Goal: Task Accomplishment & Management: Complete application form

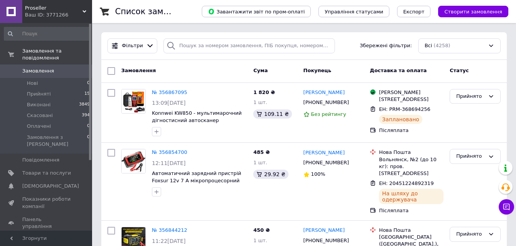
click at [36, 64] on link "Замовлення 0" at bounding box center [47, 70] width 94 height 13
click at [463, 10] on span "Створити замовлення" at bounding box center [473, 12] width 58 height 6
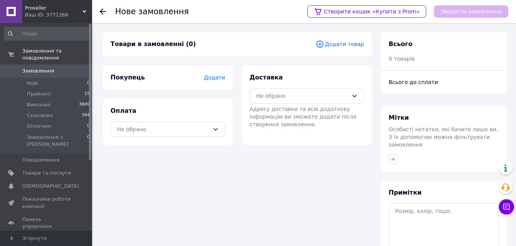
click at [348, 42] on span "Додати товар" at bounding box center [340, 44] width 48 height 8
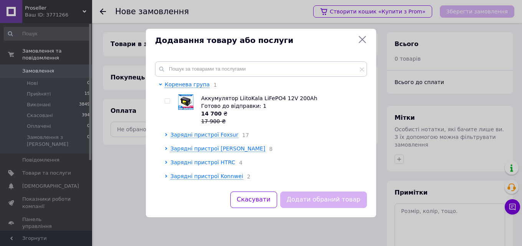
click at [210, 163] on span "Зарядні пристрої HTRC" at bounding box center [202, 162] width 65 height 6
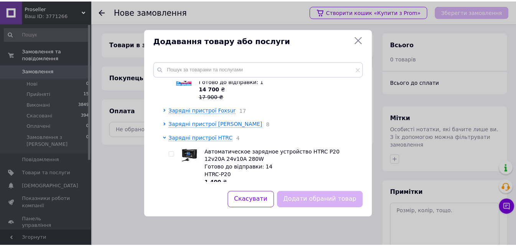
scroll to position [77, 0]
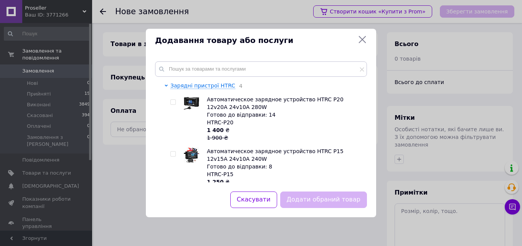
click at [173, 104] on input "checkbox" at bounding box center [172, 102] width 5 height 5
checkbox input "true"
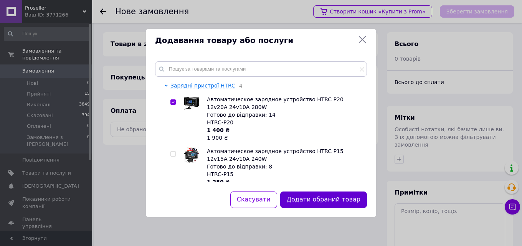
click at [315, 197] on button "Додати обраний товар" at bounding box center [323, 199] width 87 height 16
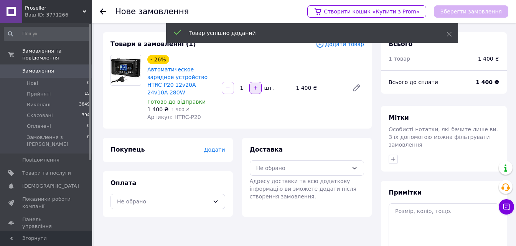
click at [259, 86] on button "button" at bounding box center [255, 88] width 12 height 12
type input "5"
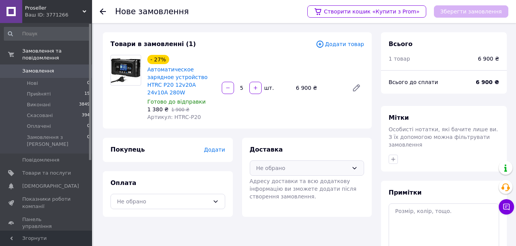
click at [316, 164] on div "Не обрано" at bounding box center [302, 168] width 92 height 8
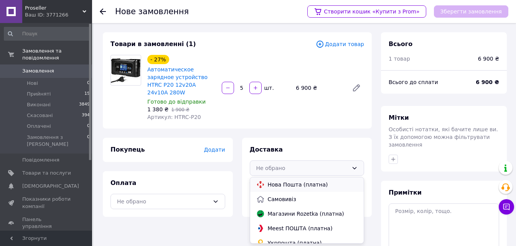
click at [303, 177] on div "Нова Пошта (платна)" at bounding box center [307, 184] width 114 height 15
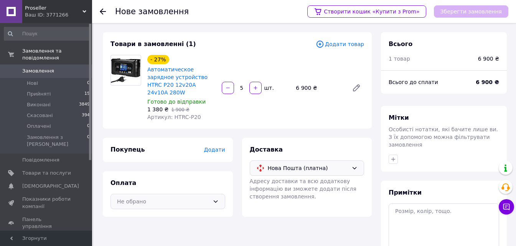
click at [205, 197] on div "Не обрано" at bounding box center [163, 201] width 92 height 8
click at [166, 243] on span "Оплата за реквізитами" at bounding box center [147, 247] width 60 height 8
click at [215, 147] on span "Додати" at bounding box center [214, 150] width 21 height 6
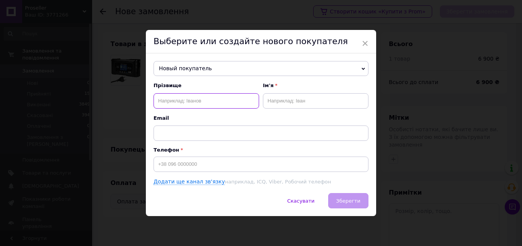
click at [201, 101] on input "text" at bounding box center [206, 100] width 106 height 15
type input "[PERSON_NAME]"
click at [274, 104] on input "text" at bounding box center [316, 100] width 106 height 15
type input "[PERSON_NAME]"
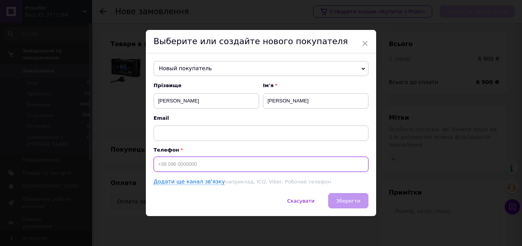
click at [191, 160] on input at bounding box center [260, 164] width 215 height 15
type input "[PHONE_NUMBER]"
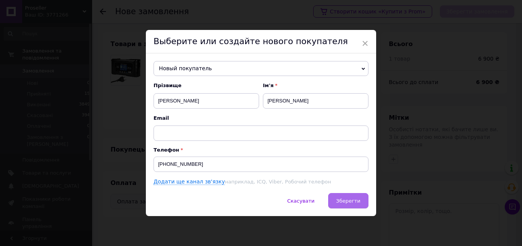
click at [346, 198] on span "Зберегти" at bounding box center [348, 201] width 24 height 6
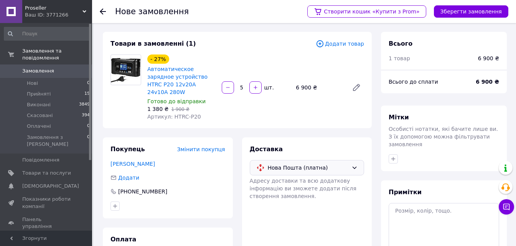
scroll to position [0, 0]
click at [480, 12] on button "Зберегти замовлення" at bounding box center [471, 11] width 74 height 12
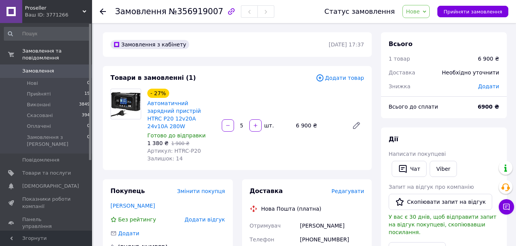
click at [430, 12] on span "Нове" at bounding box center [415, 11] width 27 height 13
click at [429, 26] on li "Прийнято" at bounding box center [420, 27] width 35 height 12
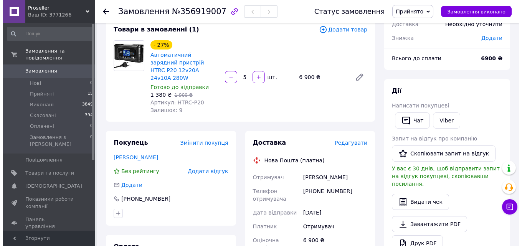
scroll to position [77, 0]
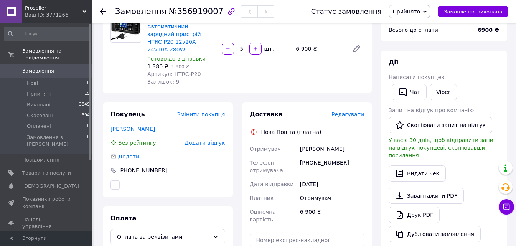
click at [352, 111] on span "Редагувати" at bounding box center [347, 114] width 33 height 6
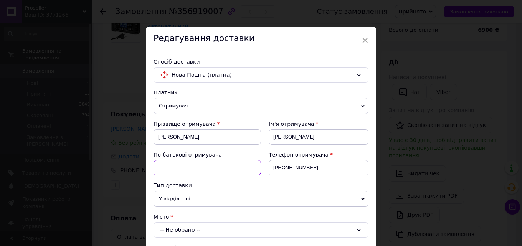
click at [217, 171] on input at bounding box center [206, 167] width 107 height 15
type input "Владимирович"
click at [195, 227] on div "-- Не обрано --" at bounding box center [260, 229] width 215 height 15
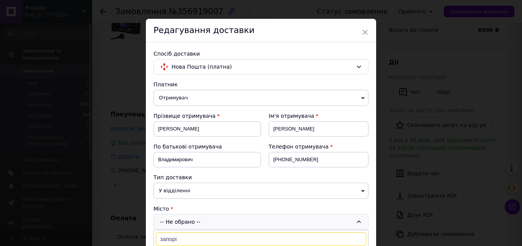
scroll to position [85, 0]
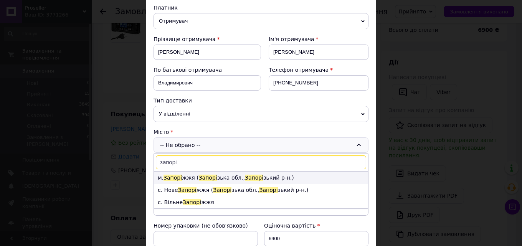
type input "запорі"
click at [217, 177] on li "м. Запорі жжя ( Запорі зька обл., Запорі зький р-н.)" at bounding box center [261, 177] width 214 height 12
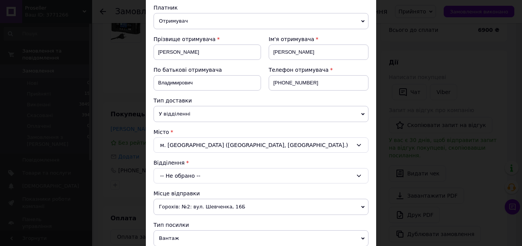
click at [202, 170] on div "-- Не обрано --" at bounding box center [260, 175] width 215 height 15
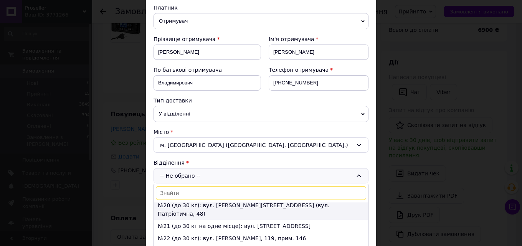
scroll to position [230, 0]
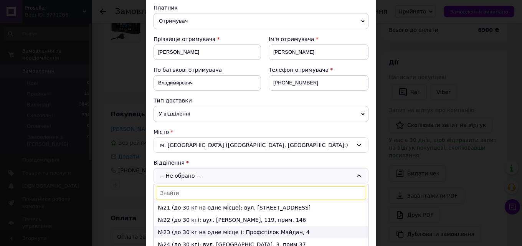
click at [219, 226] on li "№23 (до 30 кг на одне місце ): Профспілок Майдан, 4" at bounding box center [261, 232] width 214 height 12
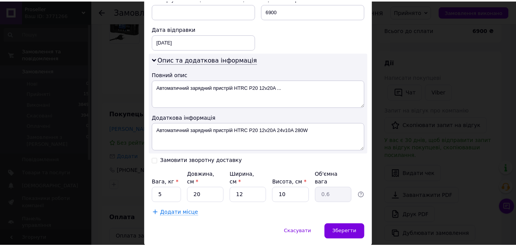
scroll to position [353, 0]
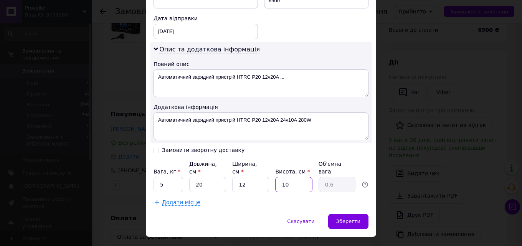
drag, startPoint x: 291, startPoint y: 176, endPoint x: 277, endPoint y: 178, distance: 13.9
click at [278, 178] on input "10" at bounding box center [293, 184] width 37 height 15
drag, startPoint x: 205, startPoint y: 176, endPoint x: 189, endPoint y: 176, distance: 16.1
click at [190, 177] on input "20" at bounding box center [207, 184] width 37 height 15
type input "5"
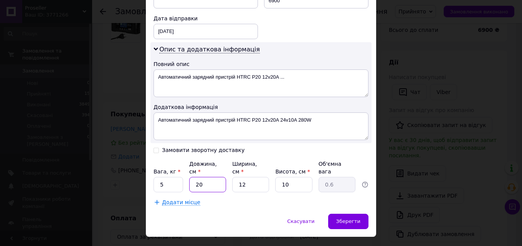
type input "0.15"
type input "50"
type input "1.5"
drag, startPoint x: 260, startPoint y: 177, endPoint x: 220, endPoint y: 177, distance: 39.9
click at [220, 177] on div "Вага, кг * 5 Довжина, см * 50 Ширина, см * 12 Висота, см * 10 Об'ємна вага 1.5" at bounding box center [260, 176] width 215 height 32
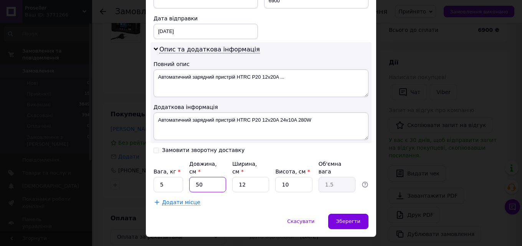
drag, startPoint x: 206, startPoint y: 178, endPoint x: 176, endPoint y: 178, distance: 29.5
click at [179, 178] on div "Вага, кг * 5 Довжина, см * 50 Ширина, см * 12 Висота, см * 10 Об'ємна вага 1.5" at bounding box center [260, 176] width 215 height 32
type input "4"
type input "0.12"
type input "40"
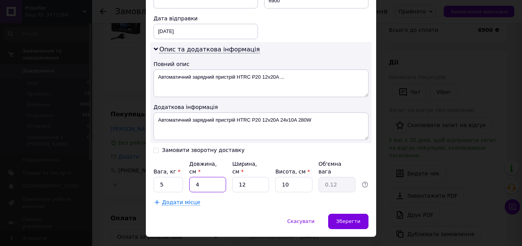
type input "1.2"
type input "40"
click at [247, 178] on input "12" at bounding box center [250, 184] width 37 height 15
click at [293, 177] on input "10" at bounding box center [293, 184] width 37 height 15
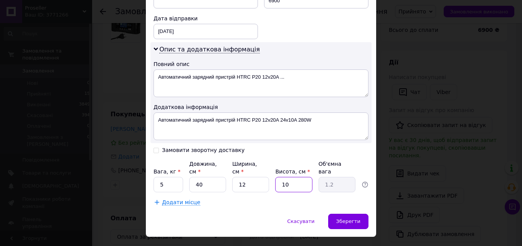
click at [293, 177] on input "10" at bounding box center [293, 184] width 37 height 15
type input "1"
type input "0.12"
type input "15"
type input "1.8"
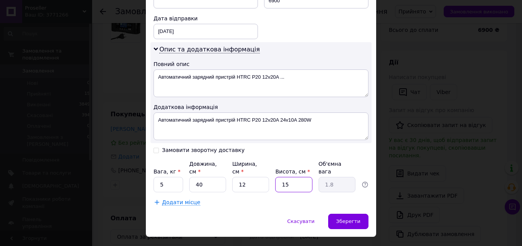
type input "15"
drag, startPoint x: 249, startPoint y: 175, endPoint x: 231, endPoint y: 173, distance: 17.4
click at [232, 177] on input "12" at bounding box center [250, 184] width 37 height 15
type input "1"
type input "0.15"
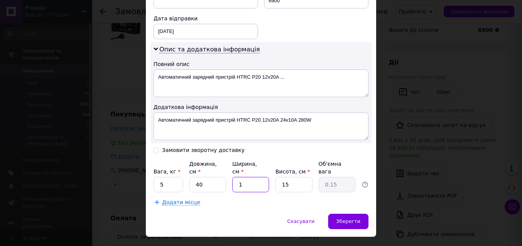
type input "15"
type input "2.25"
type input "1"
type input "0.15"
type input "2"
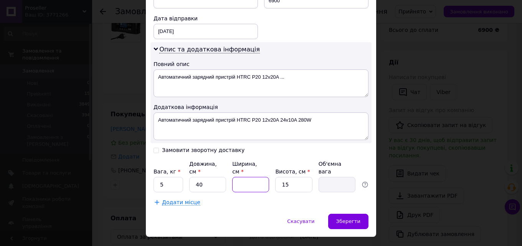
type input "0.3"
type input "20"
type input "3"
type input "20"
drag, startPoint x: 292, startPoint y: 176, endPoint x: 269, endPoint y: 178, distance: 23.9
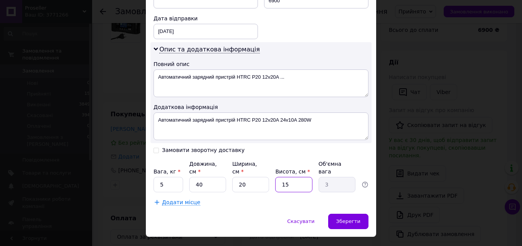
click at [270, 178] on div "Вага, кг * 5 Довжина, см * 40 Ширина, см * 20 Висота, см * 15 Об'ємна вага 3" at bounding box center [260, 176] width 215 height 32
type input "2"
type input "0.4"
type input "20"
type input "4"
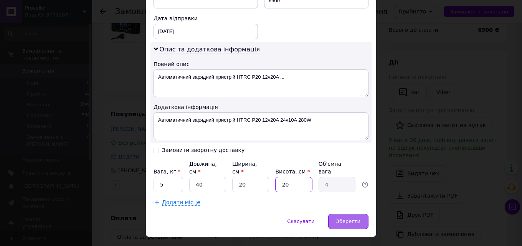
type input "20"
click at [346, 218] on span "Зберегти" at bounding box center [348, 221] width 24 height 6
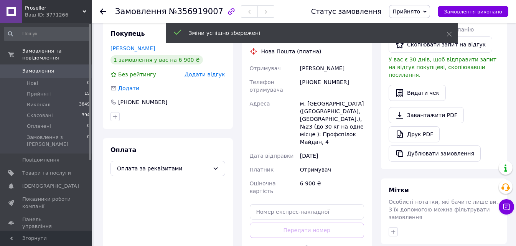
scroll to position [269, 0]
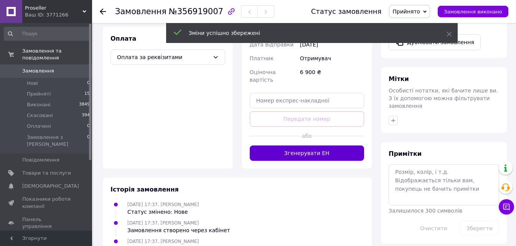
click at [318, 145] on button "Згенерувати ЕН" at bounding box center [307, 152] width 115 height 15
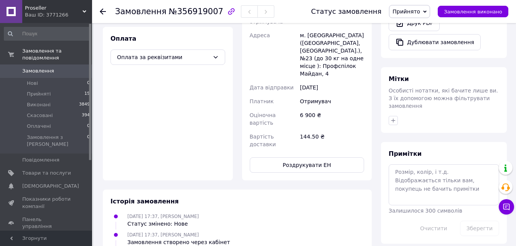
click at [48, 68] on span "Замовлення" at bounding box center [38, 71] width 32 height 7
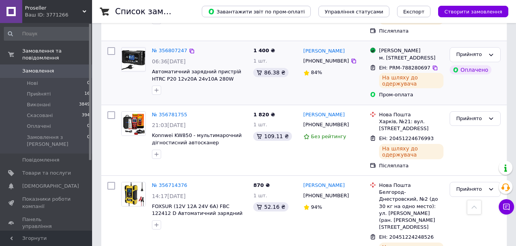
scroll to position [422, 0]
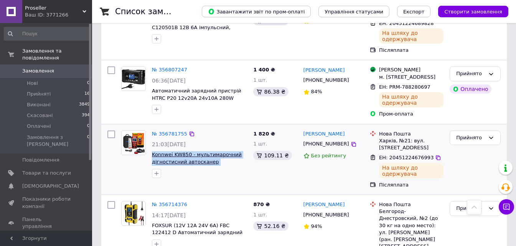
drag, startPoint x: 238, startPoint y: 140, endPoint x: 153, endPoint y: 134, distance: 85.8
click at [153, 151] on span "Konnwei KW850 - мультимарочний дігностисний автосканер OBDII+CAN" at bounding box center [199, 158] width 95 height 14
copy span "Konnwei KW850 - мультимарочний дігностисний автосканер OBDII+CAN"
click at [112, 130] on input "checkbox" at bounding box center [111, 134] width 8 height 8
checkbox input "true"
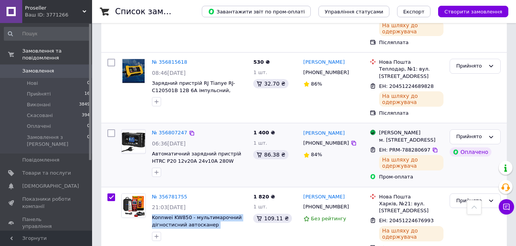
scroll to position [345, 0]
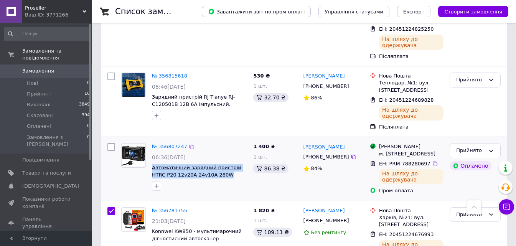
drag, startPoint x: 215, startPoint y: 147, endPoint x: 153, endPoint y: 139, distance: 62.3
click at [153, 164] on span "Автоматичний зарядний пристрій HTRC P20 12v20A 24v10A 280W" at bounding box center [199, 171] width 95 height 14
checkbox input "true"
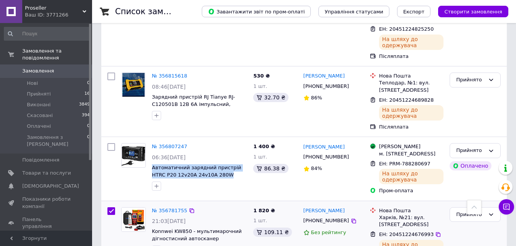
copy span "Автоматичний зарядний пристрій HTRC P20 12v20A 24v10A 280W"
click at [110, 143] on input "checkbox" at bounding box center [111, 147] width 8 height 8
checkbox input "true"
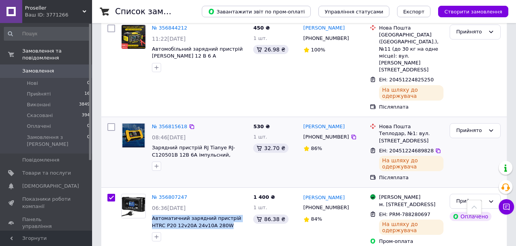
scroll to position [269, 0]
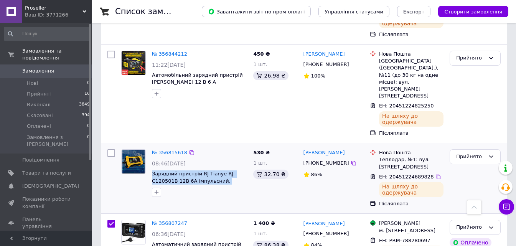
drag, startPoint x: 150, startPoint y: 143, endPoint x: 224, endPoint y: 164, distance: 76.9
click at [224, 164] on div "№ 356815618 08:46[DATE] Зарядний пристрій RJ Tianye RJ-C120501B 12В 6А імпульсн…" at bounding box center [199, 173] width 101 height 54
checkbox input "true"
copy div "Зарядний пристрій RJ Tianye RJ-C120501B 12В 6А імпульсний, мікропроцесорний"
click at [112, 149] on input "checkbox" at bounding box center [111, 153] width 8 height 8
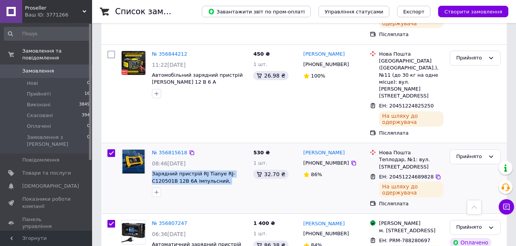
checkbox input "true"
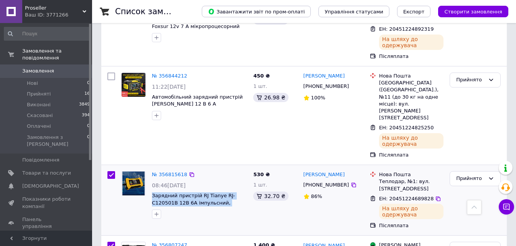
scroll to position [192, 0]
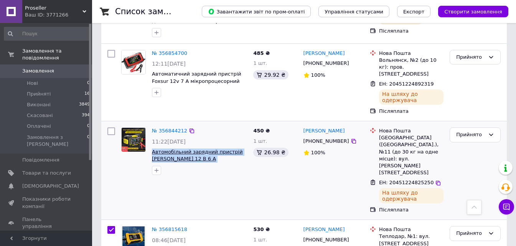
drag, startPoint x: 219, startPoint y: 146, endPoint x: 153, endPoint y: 138, distance: 66.8
click at [153, 148] on span "Автомобільний зарядний пристрій [PERSON_NAME] 12 В 6 А імпульсний мікропроцесор…" at bounding box center [199, 155] width 95 height 14
checkbox input "true"
copy span "Автомобільний зарядний пристрій [PERSON_NAME] 12 В 6 А імпульсний"
drag, startPoint x: 112, startPoint y: 118, endPoint x: 121, endPoint y: 167, distance: 50.0
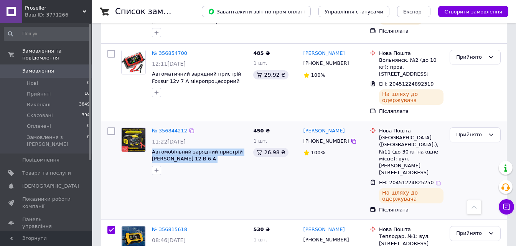
click at [112, 127] on input "checkbox" at bounding box center [111, 131] width 8 height 8
checkbox input "true"
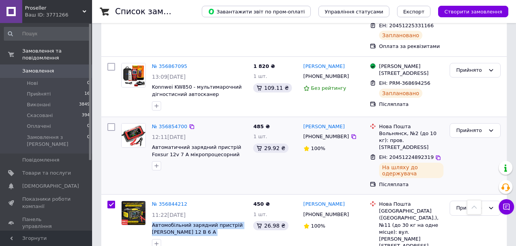
scroll to position [115, 0]
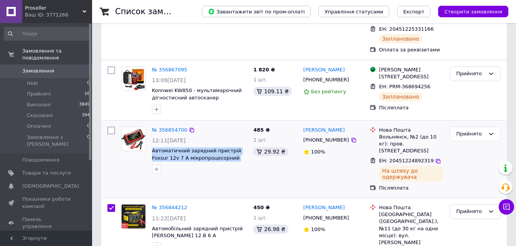
drag, startPoint x: 150, startPoint y: 144, endPoint x: 237, endPoint y: 157, distance: 87.2
click at [237, 157] on div "№ 356854700 12:11[DATE] Автоматичний зарядний пристрій Foxsur 12v 7 A мікропроц…" at bounding box center [199, 151] width 101 height 54
checkbox input "true"
copy div "Автоматичний зарядний пристрій Foxsur 12v 7 A мікропроцесорний FBC 1207E"
click at [110, 127] on input "checkbox" at bounding box center [111, 131] width 8 height 8
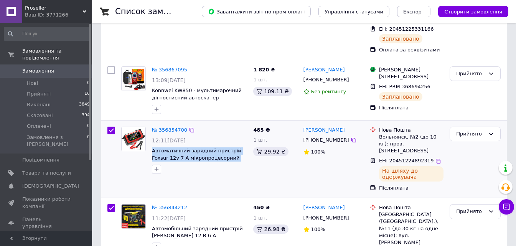
checkbox input "true"
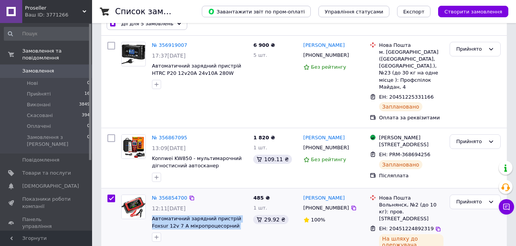
scroll to position [38, 0]
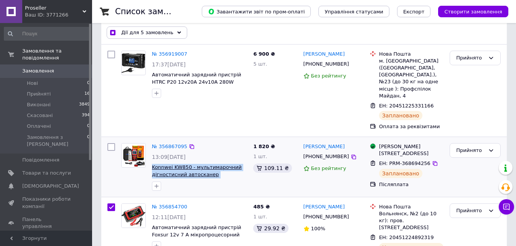
drag, startPoint x: 240, startPoint y: 166, endPoint x: 153, endPoint y: 163, distance: 87.2
click at [153, 164] on span "Konnwei KW850 - мультимарочний дігностисний автосканер OBDII+CAN" at bounding box center [199, 171] width 95 height 14
checkbox input "true"
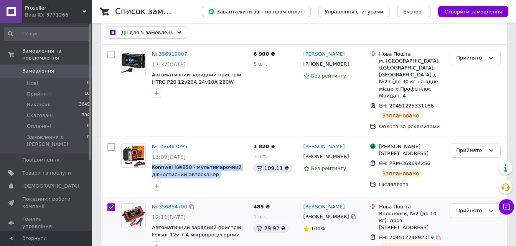
copy span "Konnwei KW850 - мультимарочний дігностисний автосканер OBDII+CAN"
click at [113, 143] on input "checkbox" at bounding box center [111, 147] width 8 height 8
checkbox input "true"
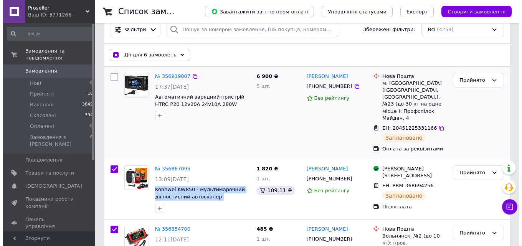
scroll to position [0, 0]
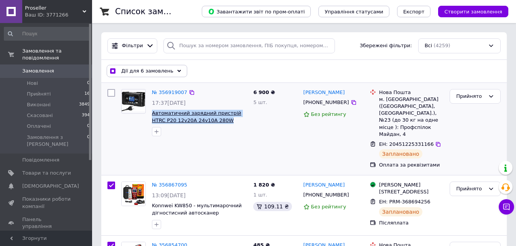
drag, startPoint x: 219, startPoint y: 124, endPoint x: 153, endPoint y: 112, distance: 66.7
click at [153, 112] on span "Автоматичний зарядний пристрій HTRC P20 12v20A 24v10A 280W" at bounding box center [199, 117] width 95 height 14
checkbox input "true"
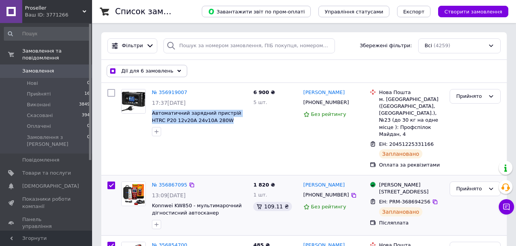
copy span "Автоматичний зарядний пристрій HTRC P20 12v20A 24v10A 280W"
click at [45, 68] on span "Замовлення" at bounding box center [38, 71] width 32 height 7
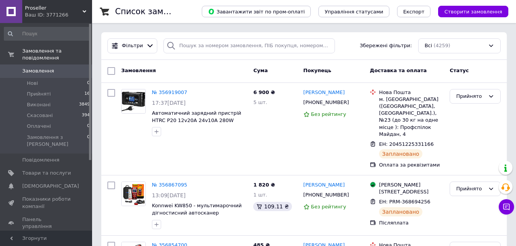
click at [36, 68] on span "Замовлення" at bounding box center [38, 71] width 32 height 7
